Goal: Task Accomplishment & Management: Use online tool/utility

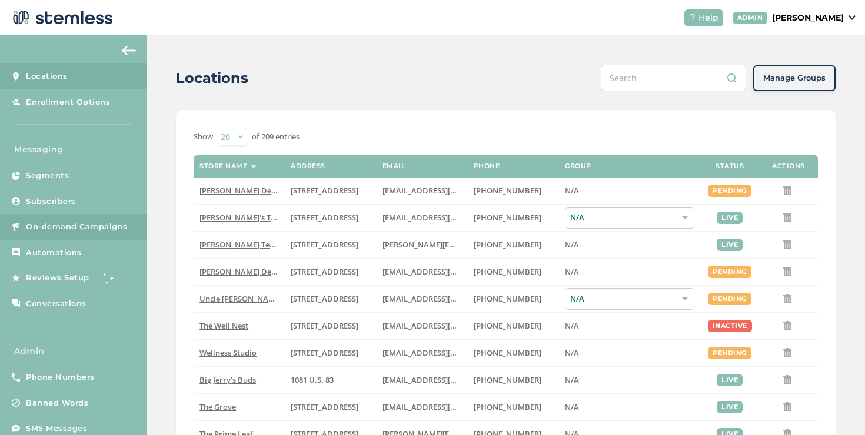
click at [115, 222] on span "On-demand Campaigns" at bounding box center [77, 227] width 102 height 12
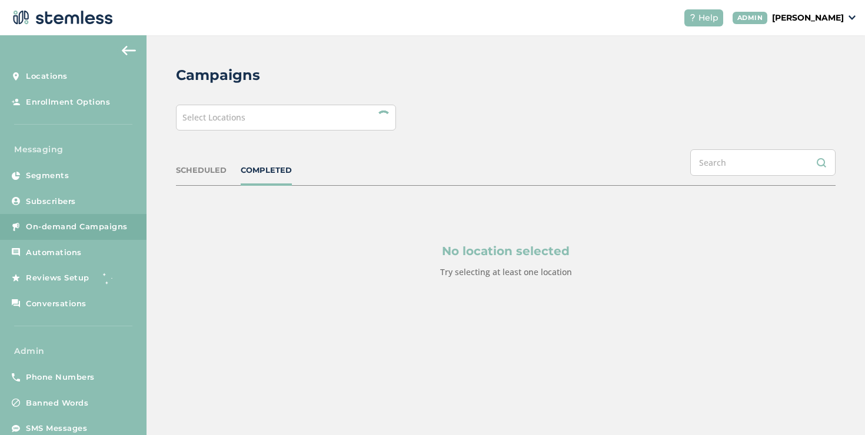
click at [227, 125] on div "Select Locations" at bounding box center [286, 118] width 220 height 26
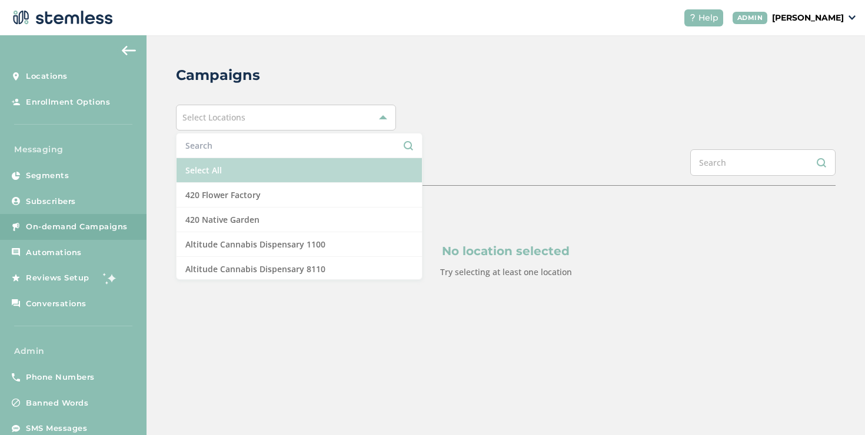
click at [216, 162] on li "Select All" at bounding box center [298, 170] width 245 height 25
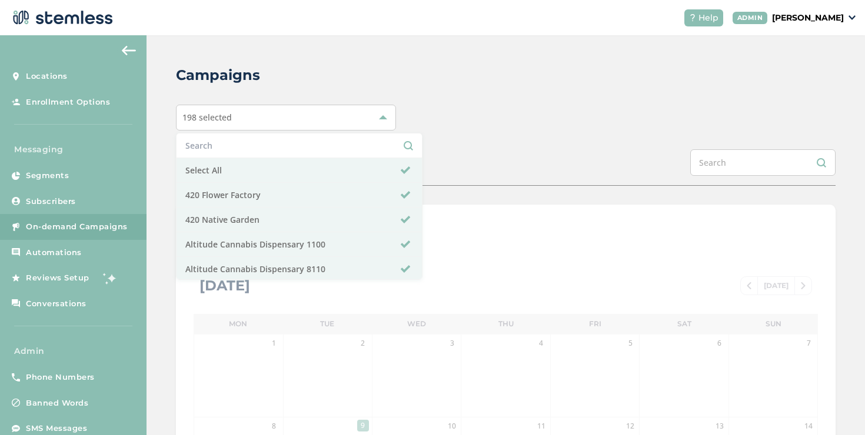
click at [159, 163] on div "Campaigns 198 selected Select All 420 Flower Factory 420 Native Garden Altitude…" at bounding box center [505, 415] width 718 height 761
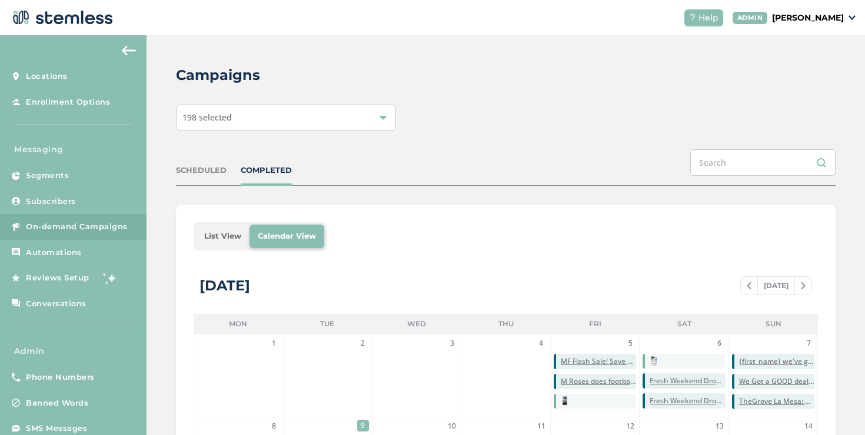
click at [220, 233] on li "List View" at bounding box center [223, 237] width 54 height 24
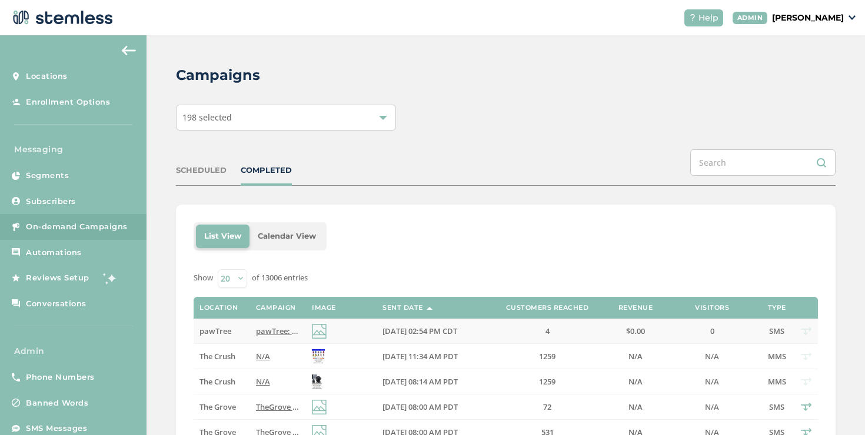
click at [231, 329] on span "pawTree" at bounding box center [215, 331] width 32 height 11
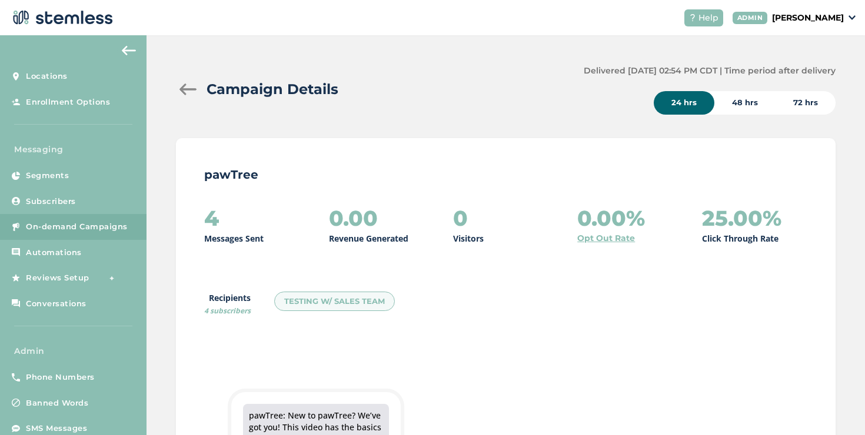
click at [184, 89] on div at bounding box center [188, 90] width 24 height 12
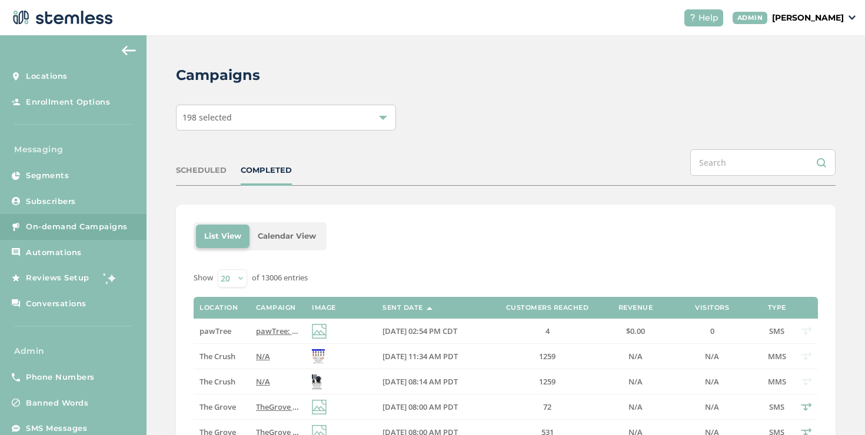
click at [221, 166] on div "SCHEDULED" at bounding box center [201, 171] width 51 height 12
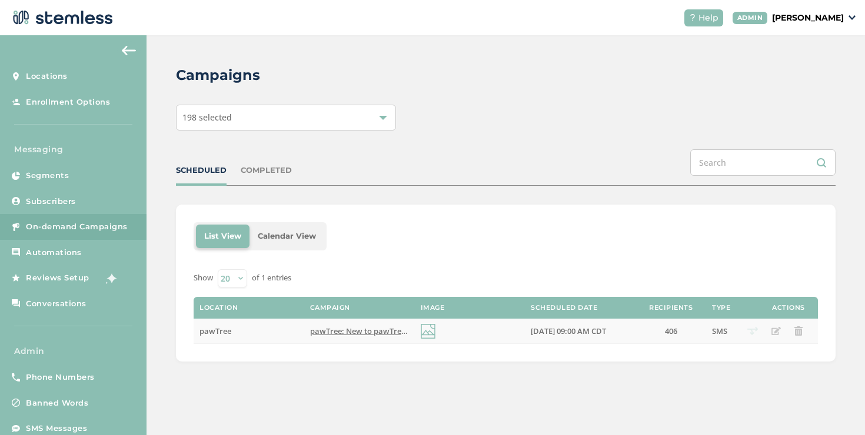
click at [319, 335] on span "pawTree: New to pawTree? We’ve got you! This video has the basics to help you e…" at bounding box center [508, 331] width 396 height 11
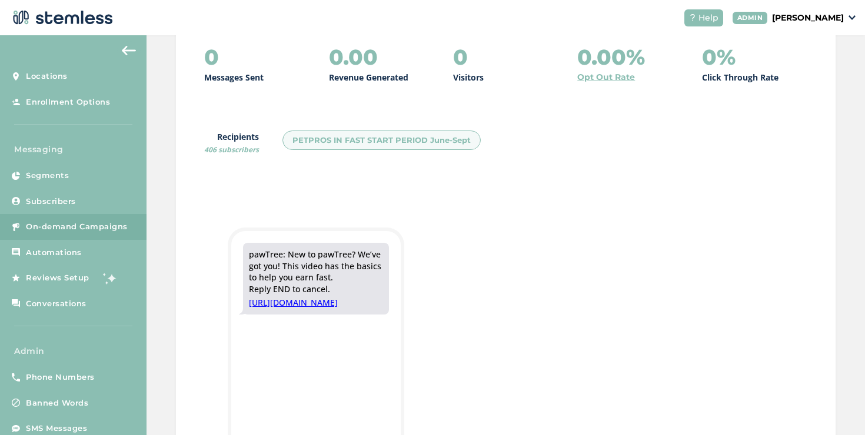
scroll to position [175, 0]
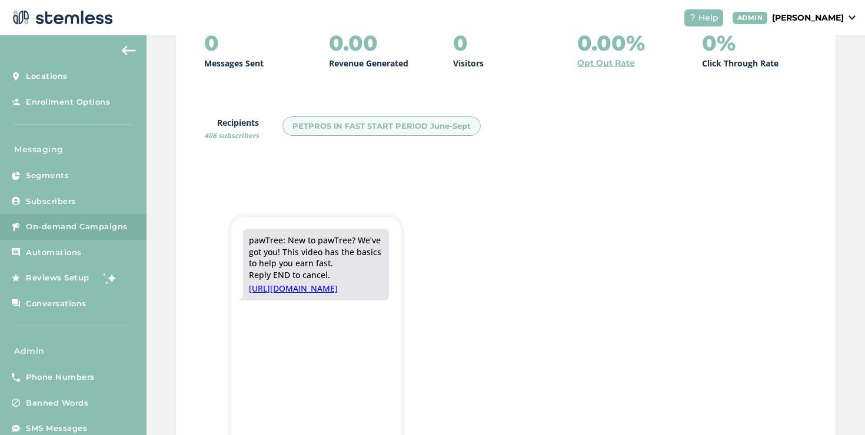
click at [309, 291] on link "[URL][DOMAIN_NAME]" at bounding box center [316, 289] width 134 height 12
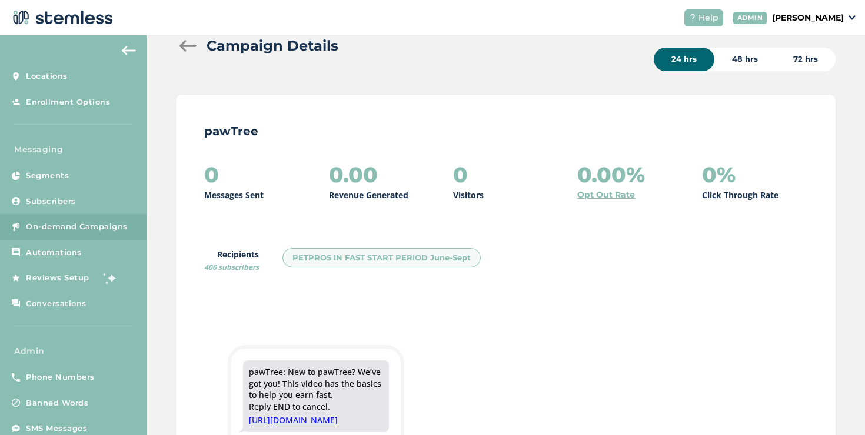
scroll to position [0, 0]
